Goal: Book appointment/travel/reservation

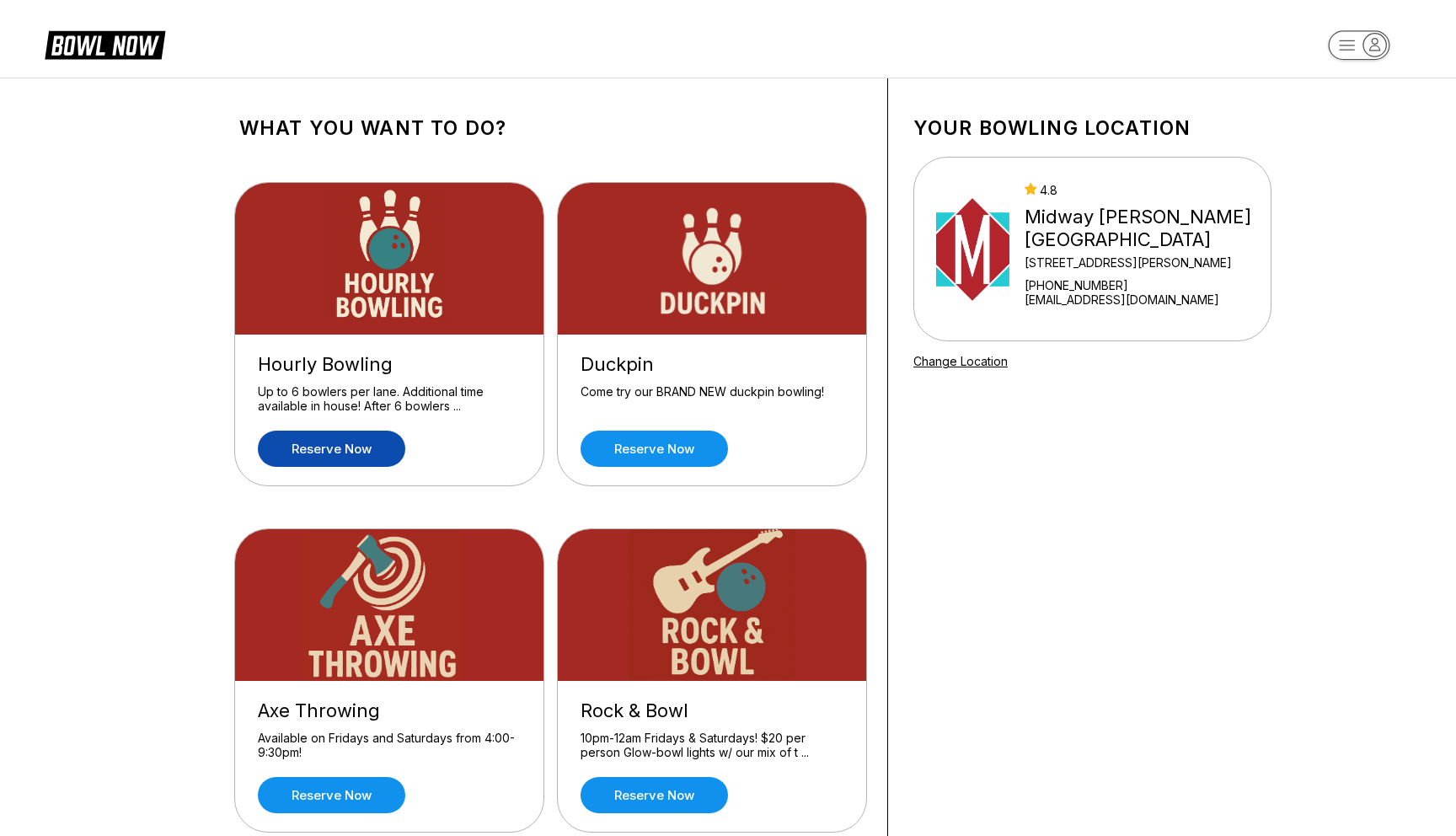
click at [330, 438] on link "Reserve now" at bounding box center [332, 448] width 148 height 36
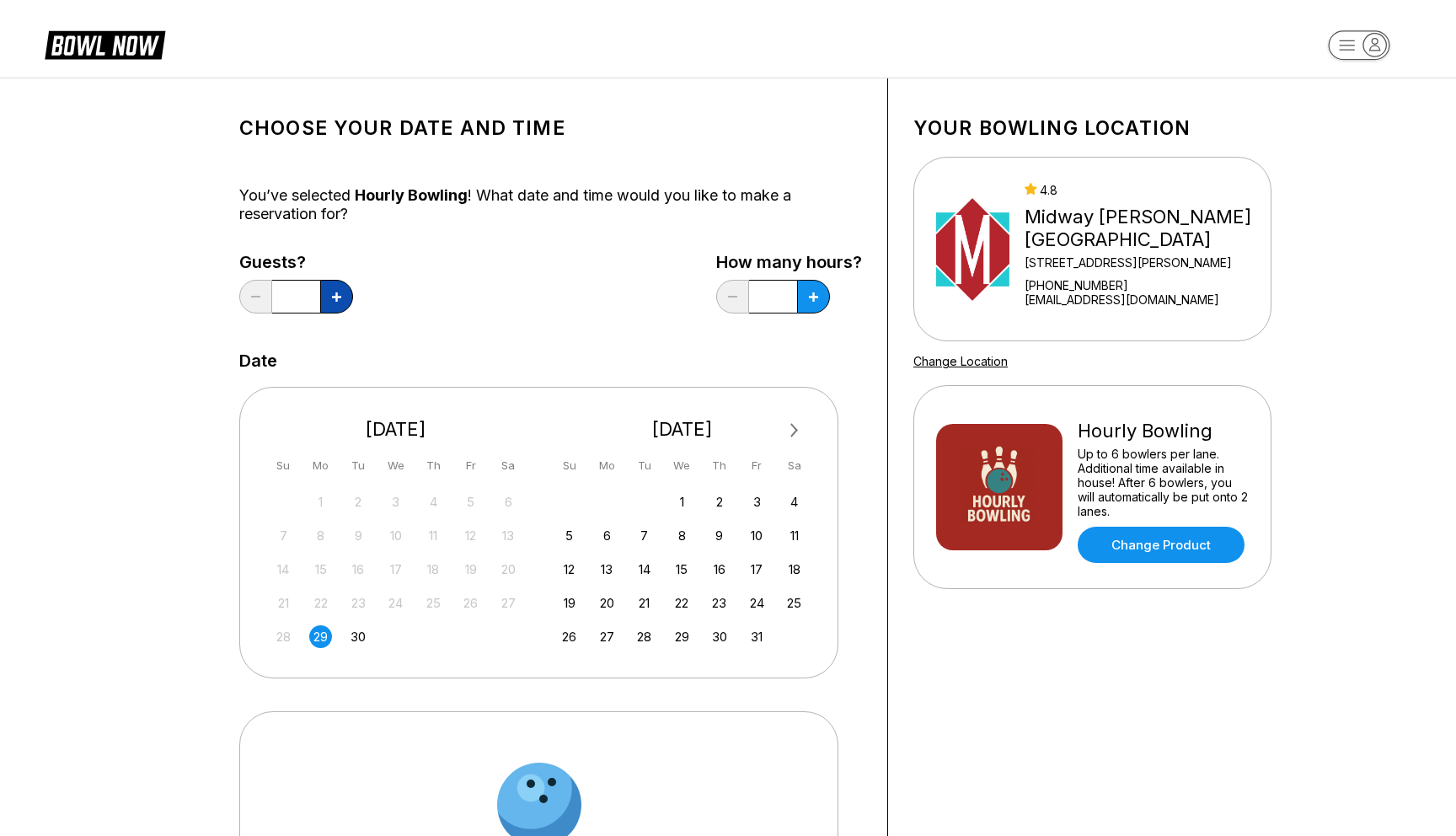
click at [332, 298] on icon at bounding box center [337, 297] width 10 height 10
type input "*"
click at [358, 637] on div "30" at bounding box center [358, 636] width 22 height 22
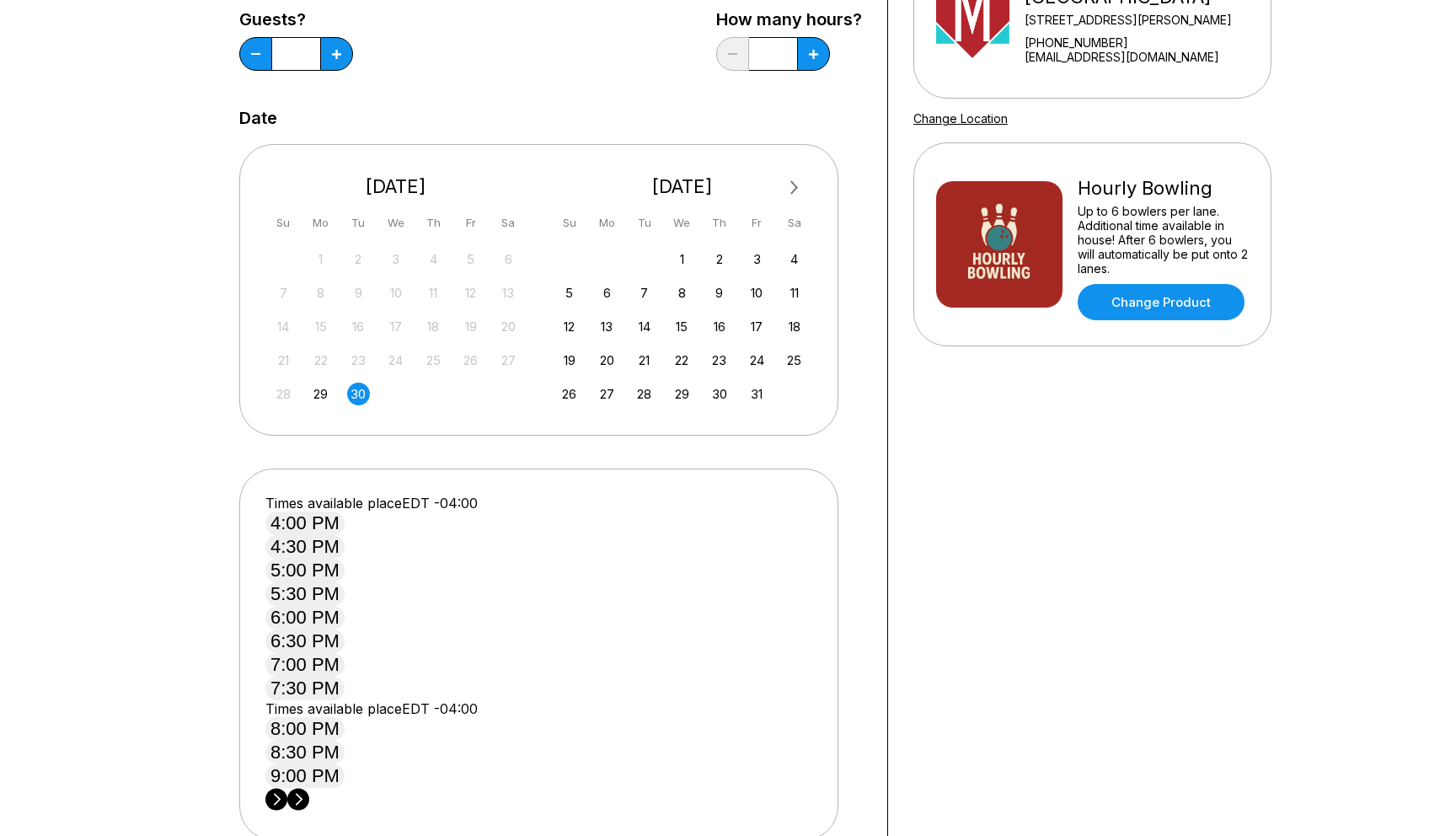
scroll to position [273, 0]
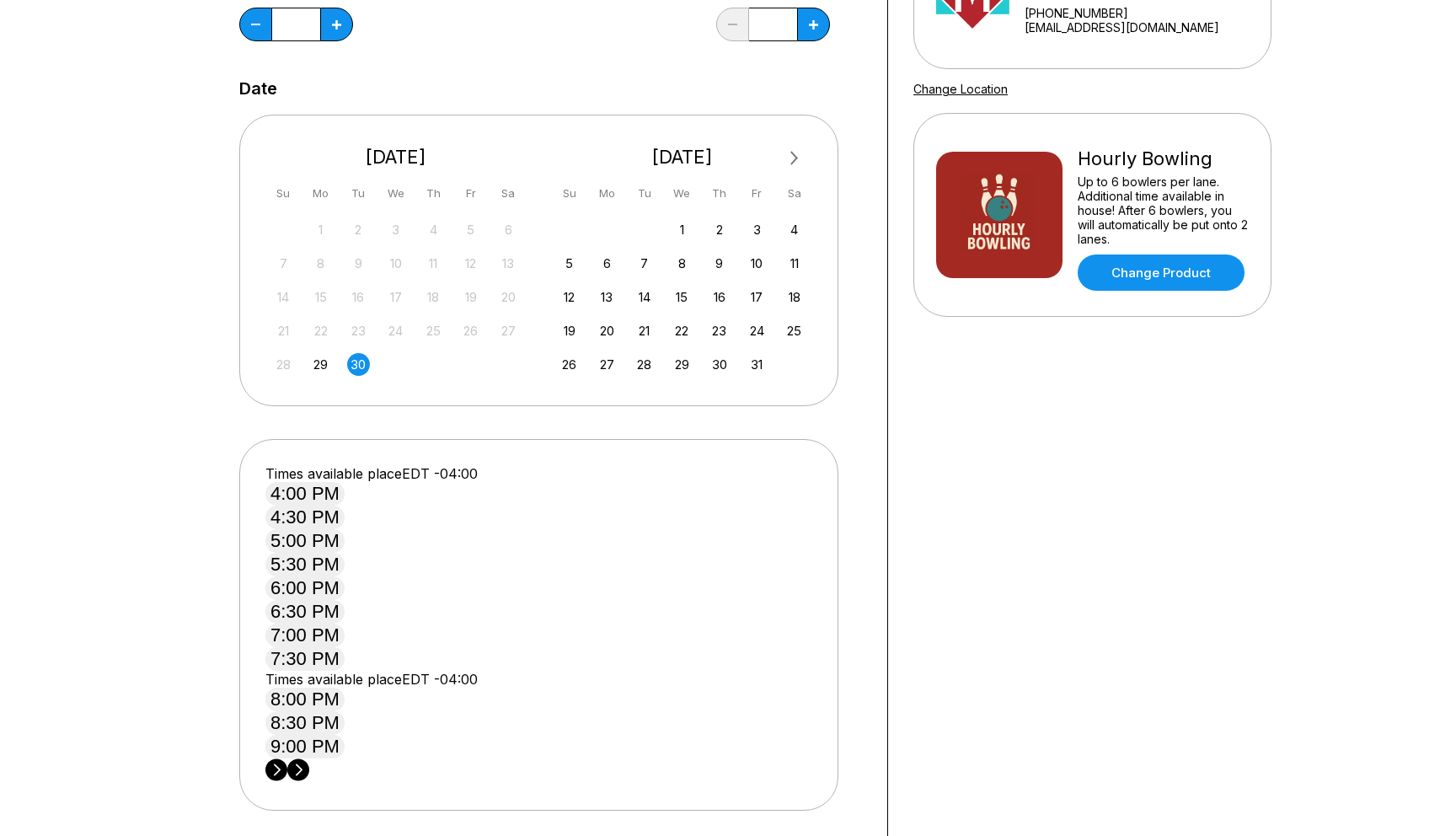
click at [345, 529] on button "4:30 PM" at bounding box center [305, 517] width 79 height 23
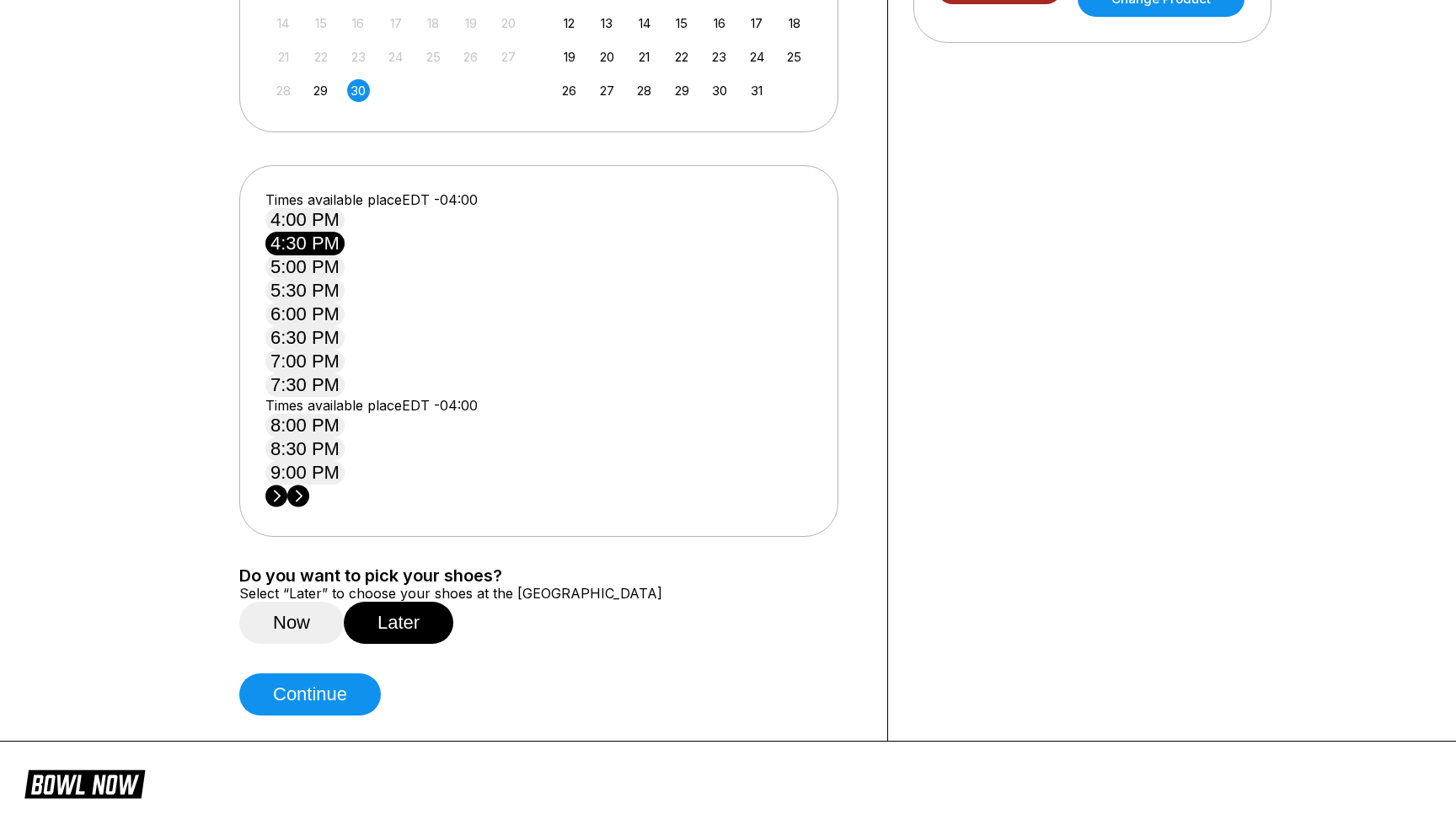
scroll to position [761, 0]
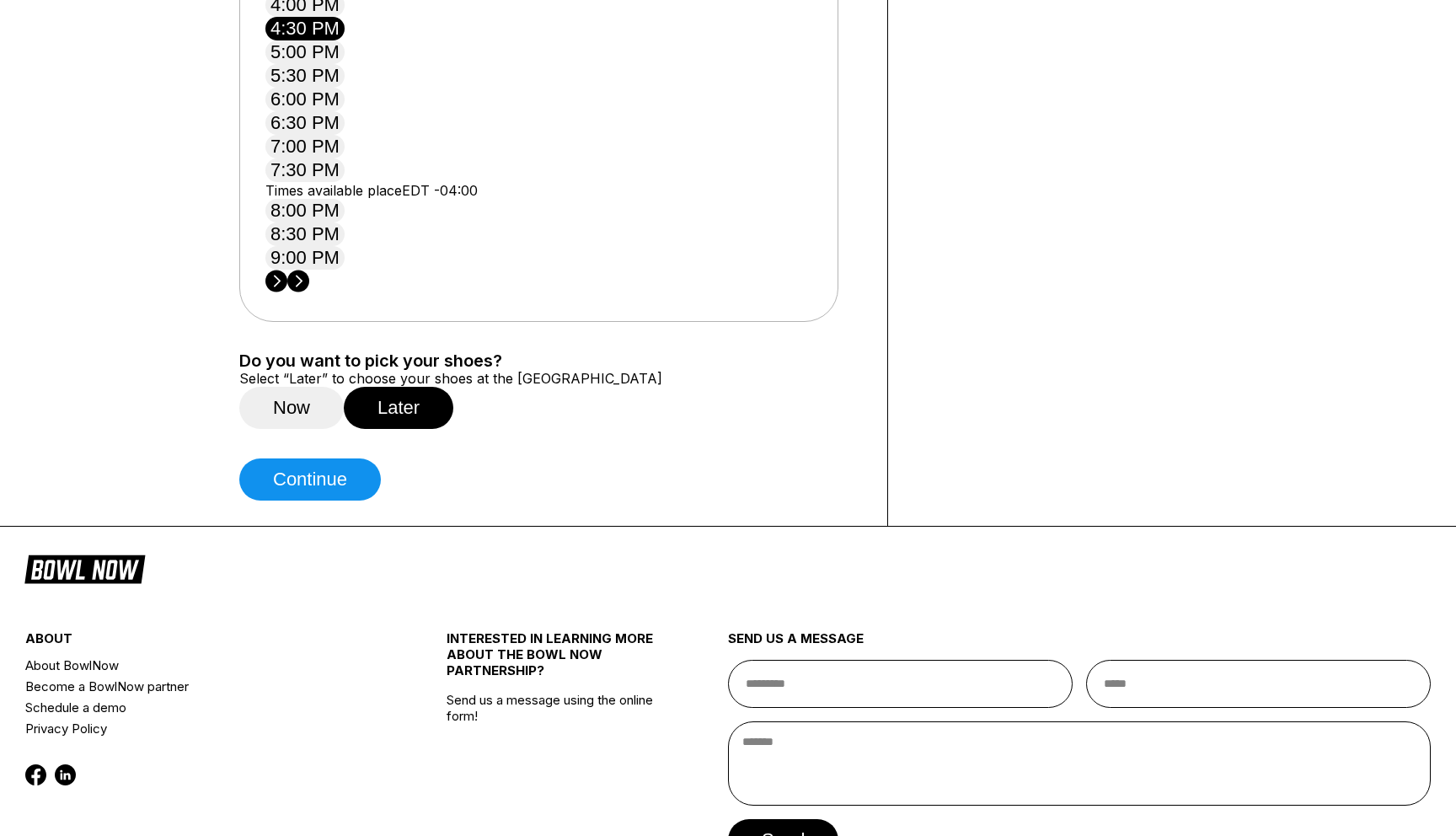
click at [303, 386] on button "Now" at bounding box center [291, 407] width 104 height 42
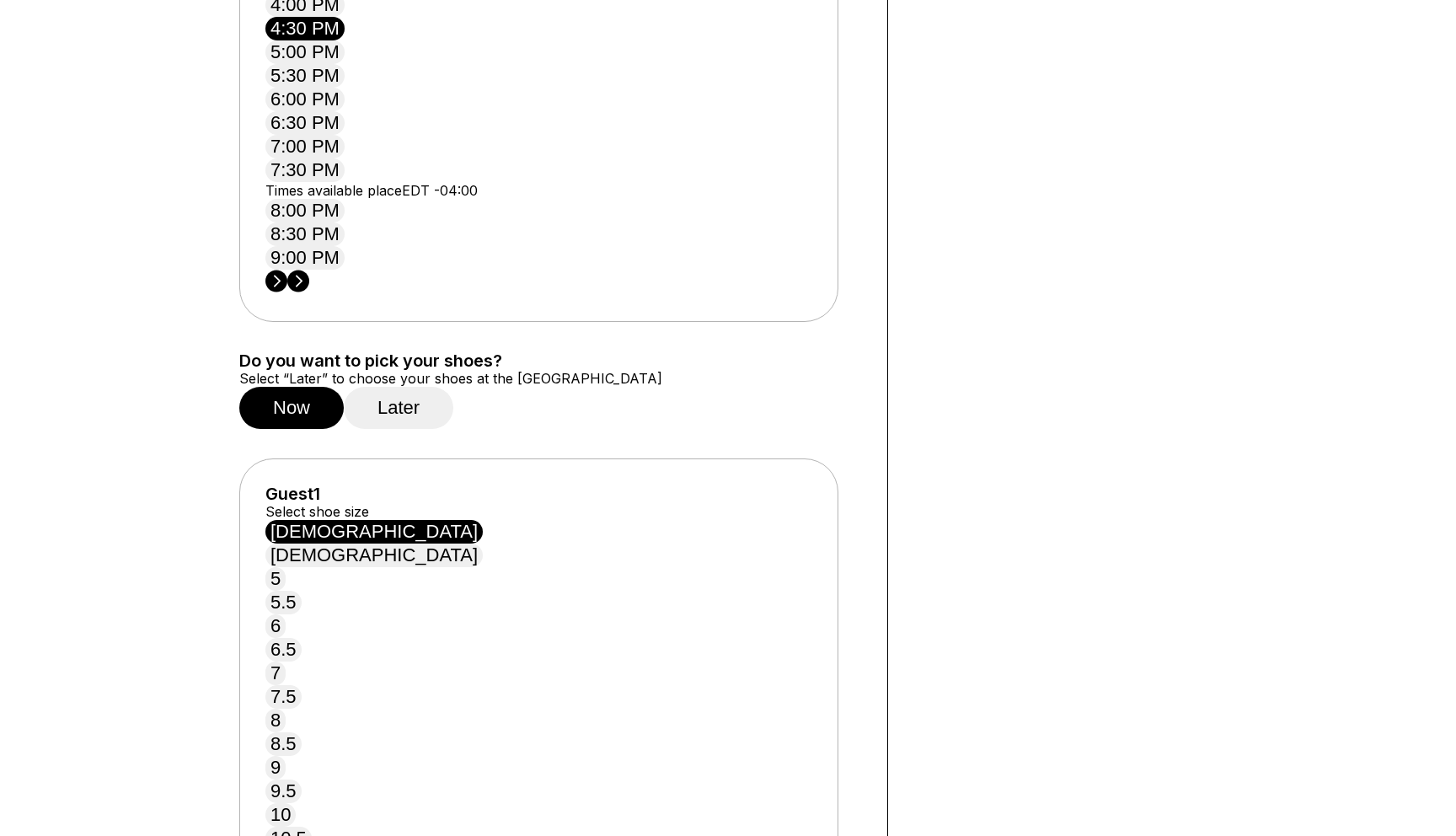
click at [404, 386] on button "Later" at bounding box center [398, 407] width 110 height 42
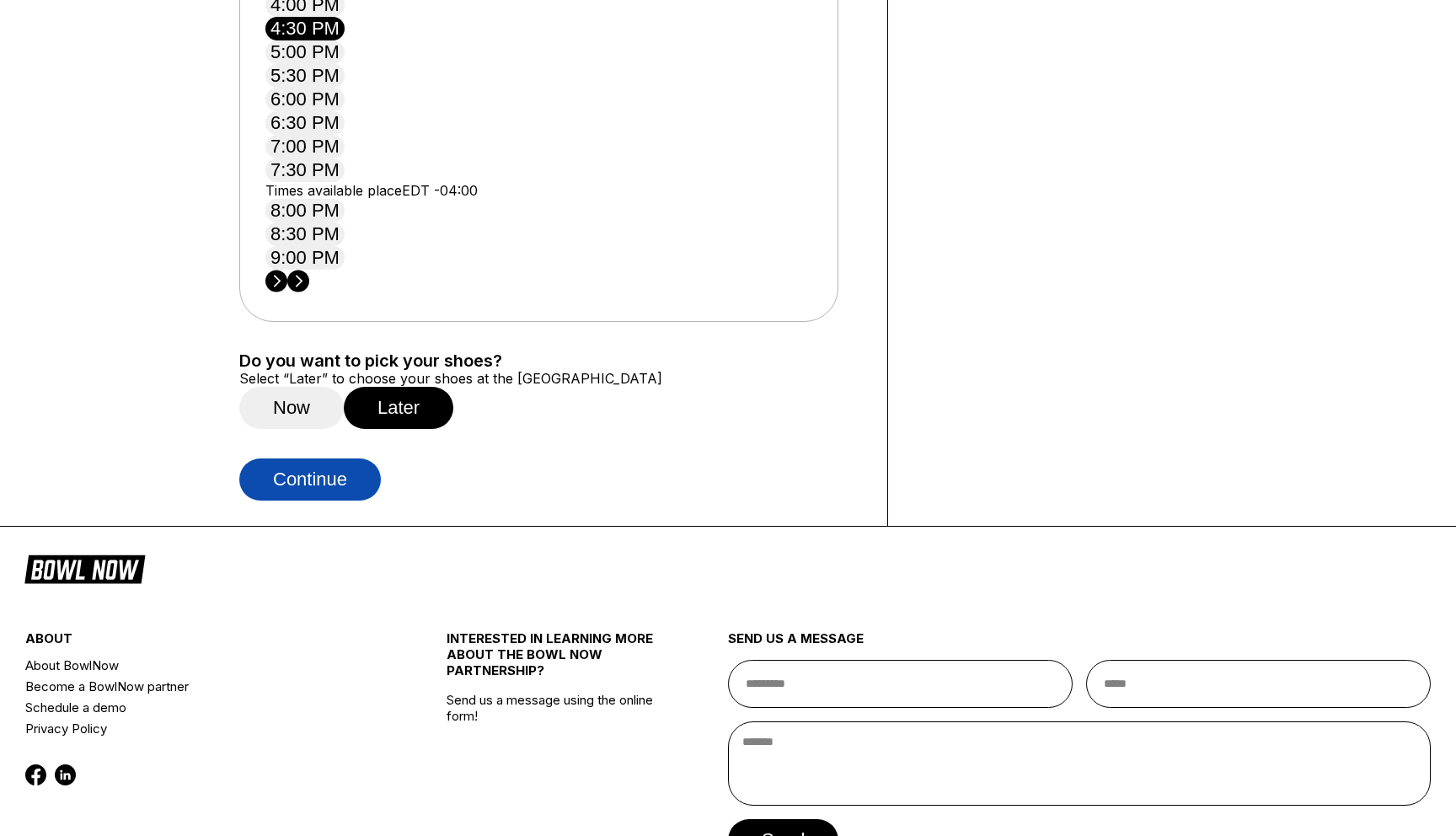
click at [323, 458] on button "Continue" at bounding box center [309, 479] width 141 height 42
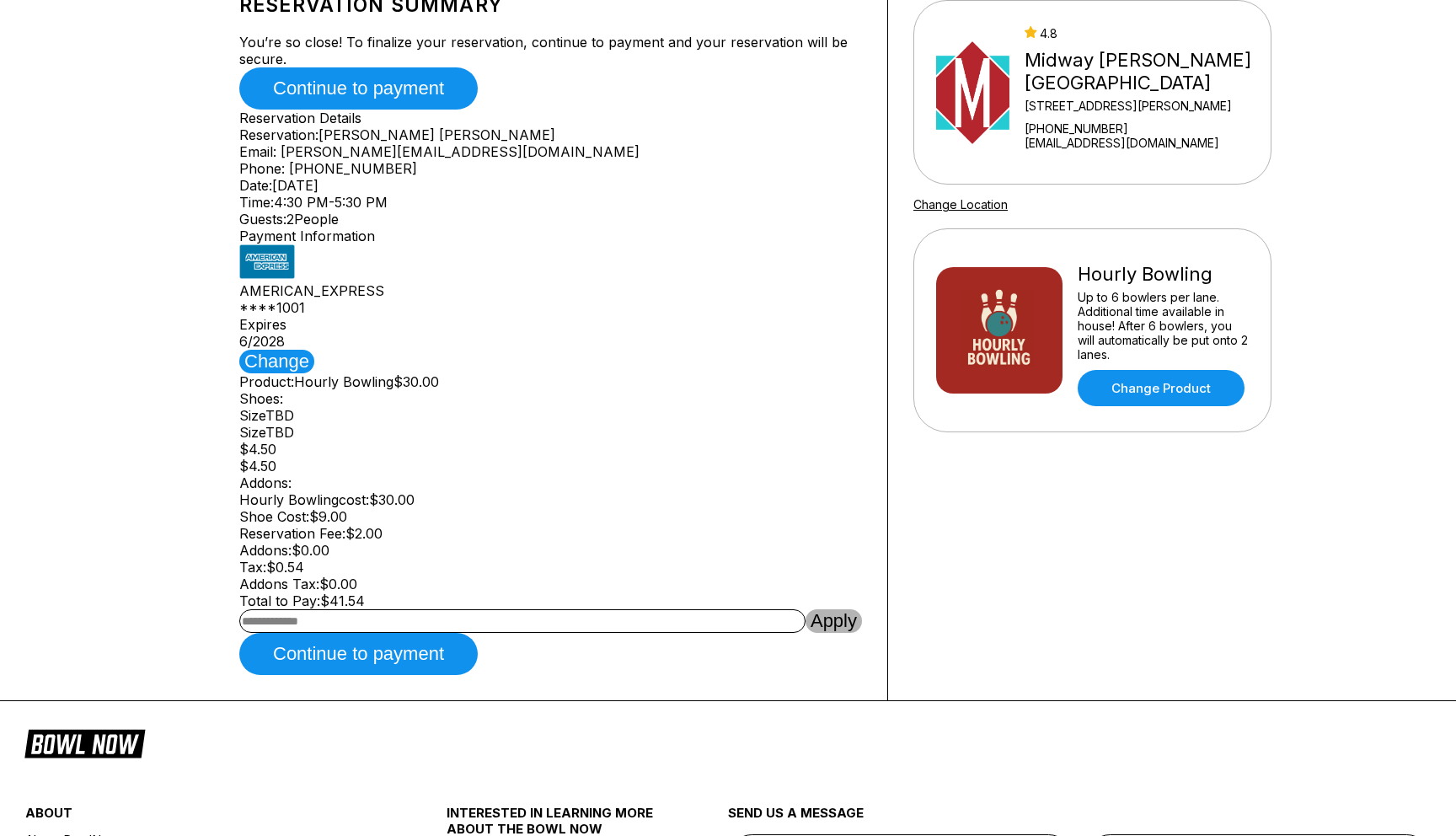
scroll to position [149, 0]
